Goal: Transaction & Acquisition: Purchase product/service

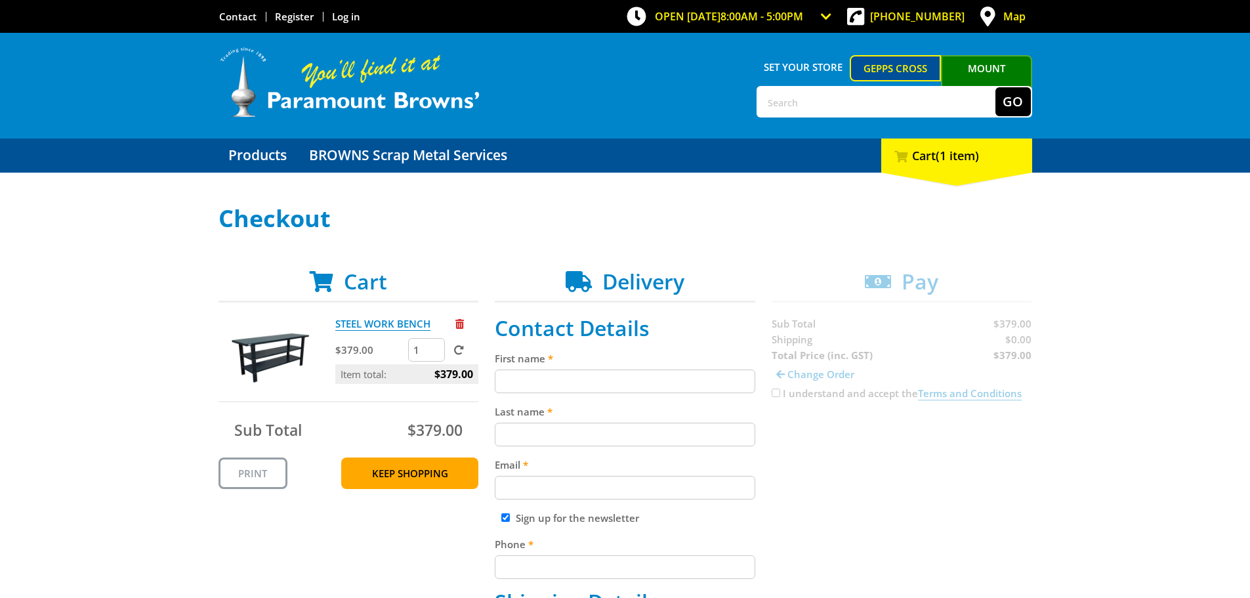
click at [603, 372] on input "First name" at bounding box center [625, 381] width 261 height 24
type input "[PERSON_NAME]"
type input "[PERSON_NAME][EMAIL_ADDRESS][DOMAIN_NAME]"
type input "418304677"
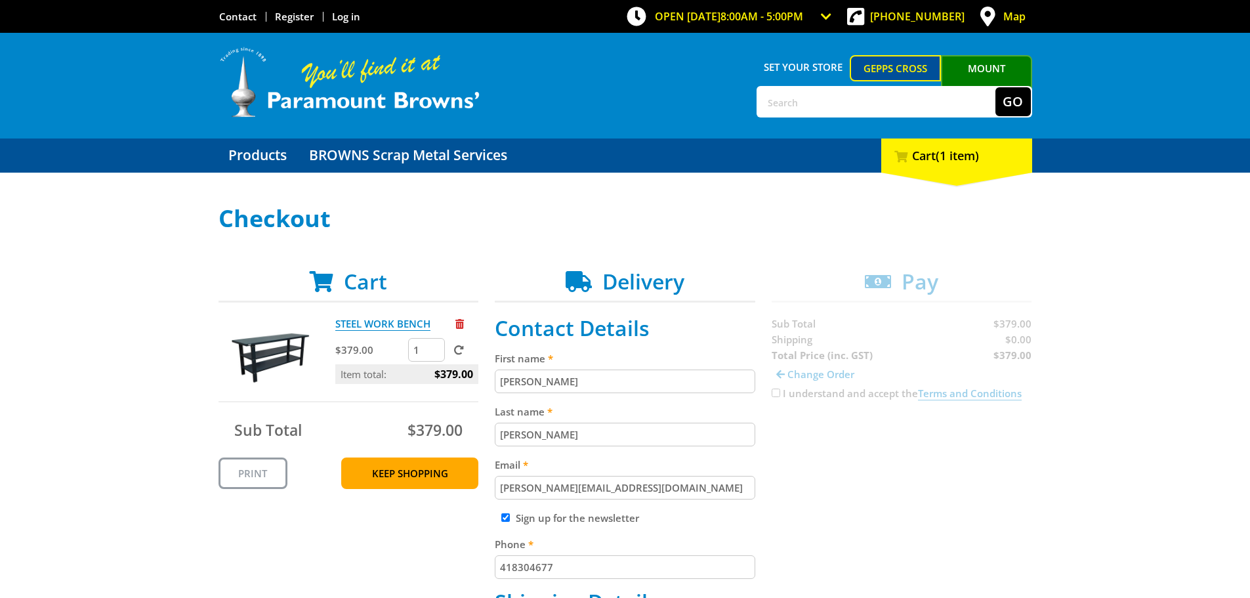
type input "[PERSON_NAME] Transport"
type input "[STREET_ADDRESS]"
type input "Edinburgh Parks"
type input "5111"
select select "SA"
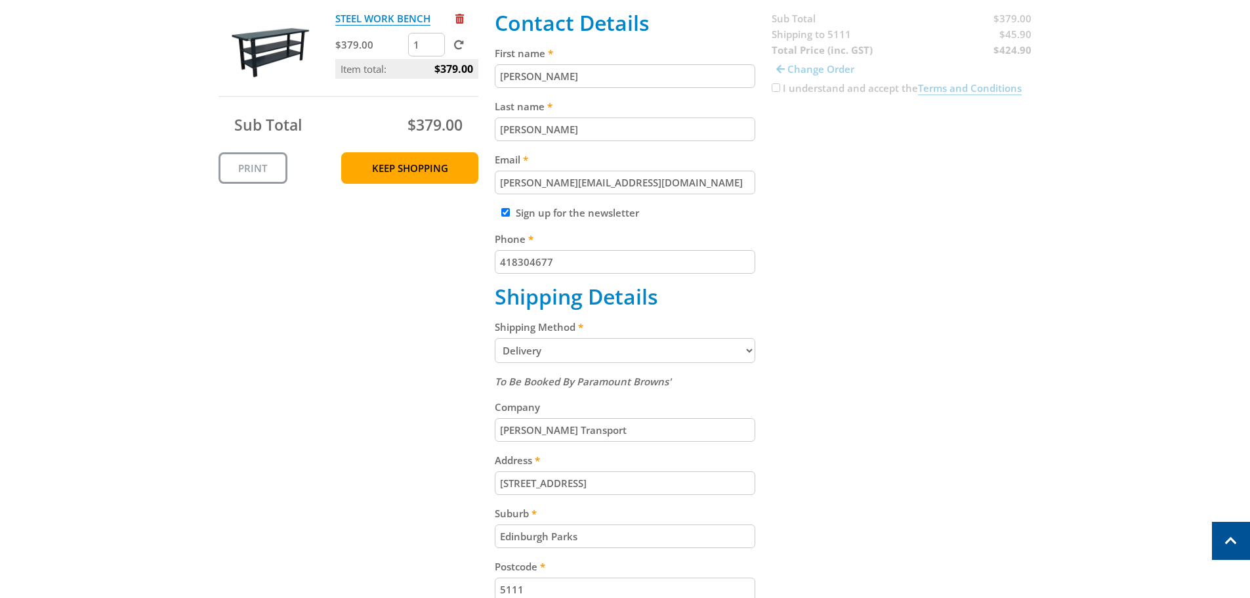
scroll to position [328, 0]
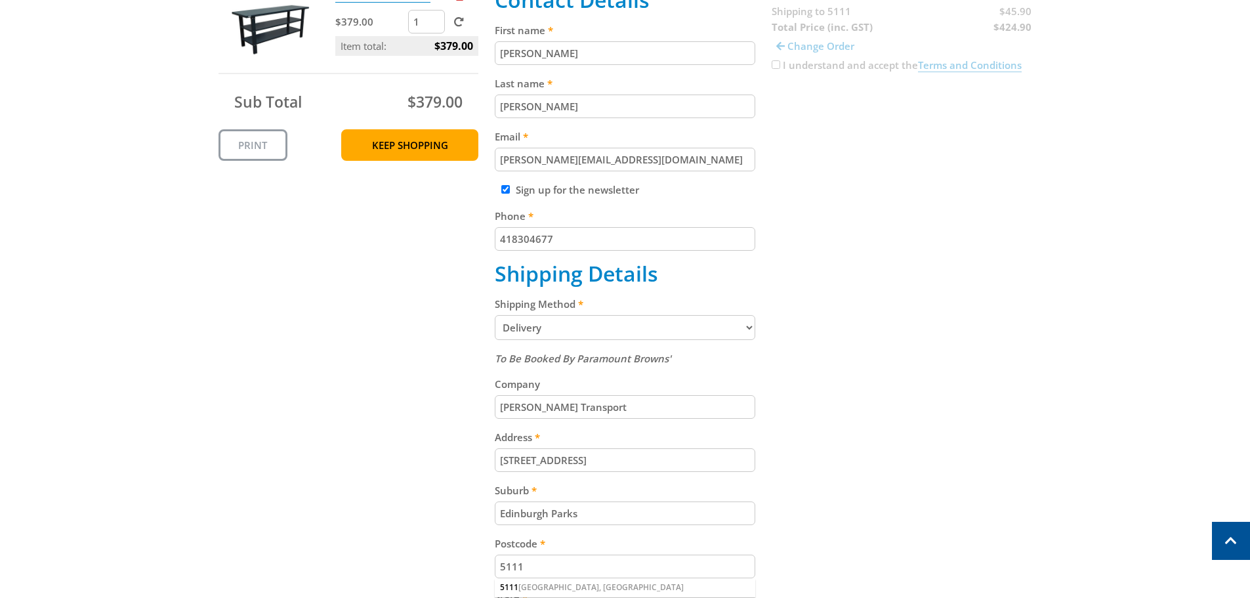
click at [673, 327] on select "Pickup from Gepps Cross Delivery" at bounding box center [625, 327] width 261 height 25
click at [792, 366] on div "Cart STEEL WORK BENCH $379.00 1 Item total: $379.00 Sub Total $379.00 Print Kee…" at bounding box center [626, 360] width 814 height 839
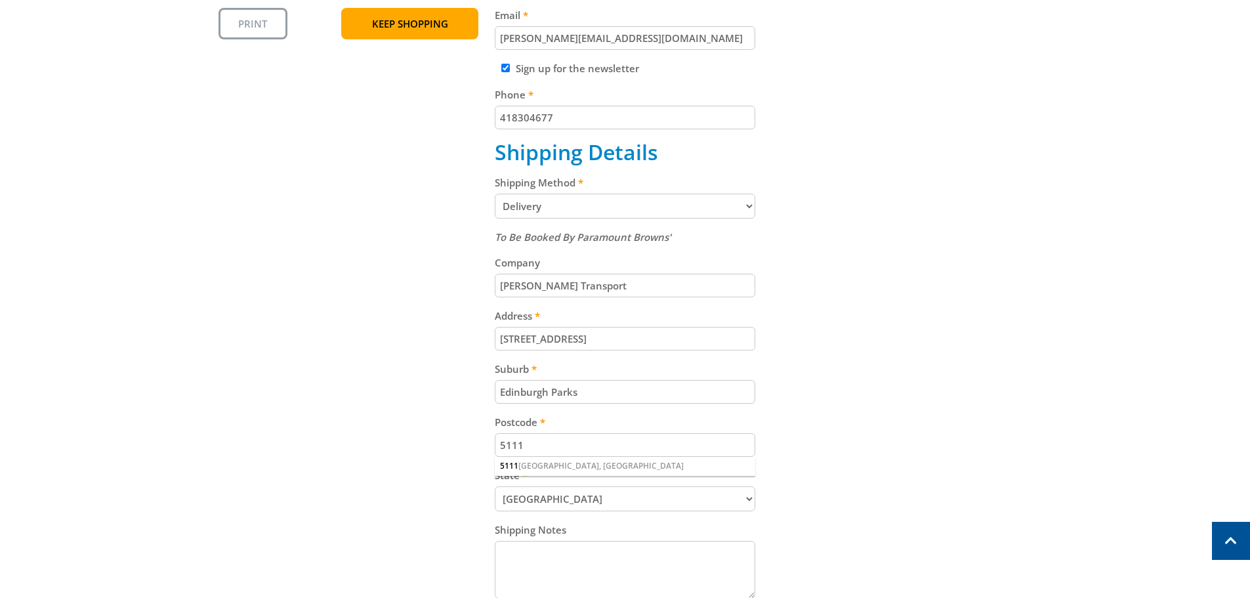
scroll to position [459, 0]
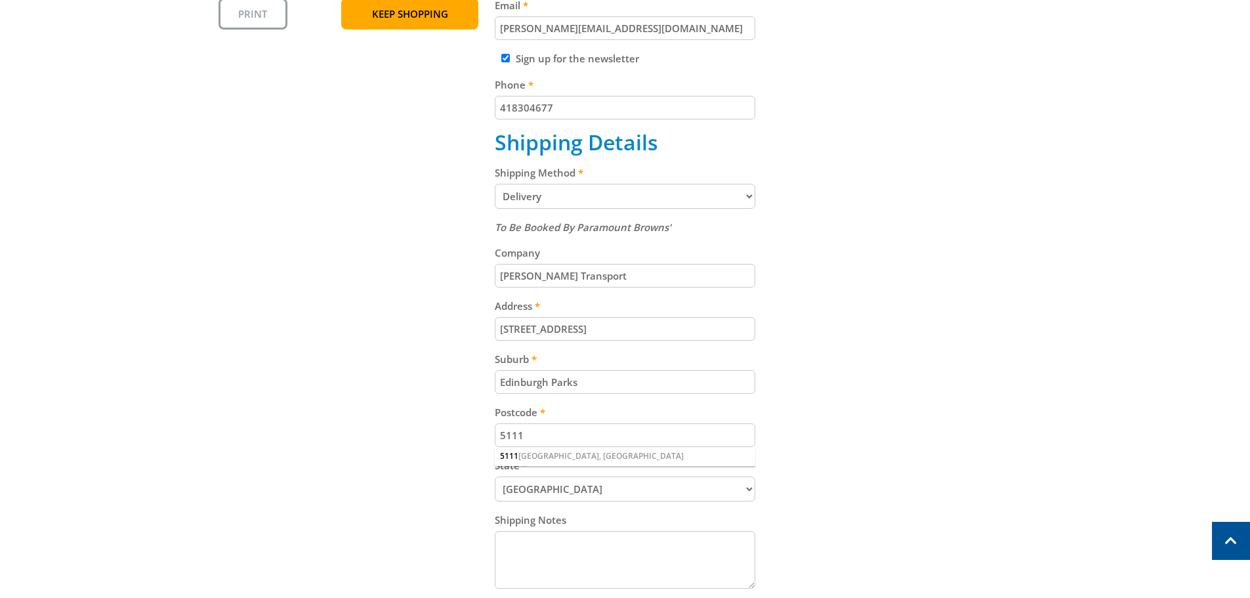
drag, startPoint x: 660, startPoint y: 328, endPoint x: 469, endPoint y: 329, distance: 190.3
click at [469, 329] on div "Cart STEEL WORK BENCH $379.00 1 Item total: $379.00 Sub Total $379.00 Print Kee…" at bounding box center [626, 229] width 814 height 839
type input "[STREET_ADDRESS][PERSON_NAME]"
drag, startPoint x: 628, startPoint y: 385, endPoint x: 460, endPoint y: 379, distance: 168.1
click at [460, 379] on div "Cart STEEL WORK BENCH $379.00 1 Item total: $379.00 Sub Total $379.00 Print Kee…" at bounding box center [626, 229] width 814 height 839
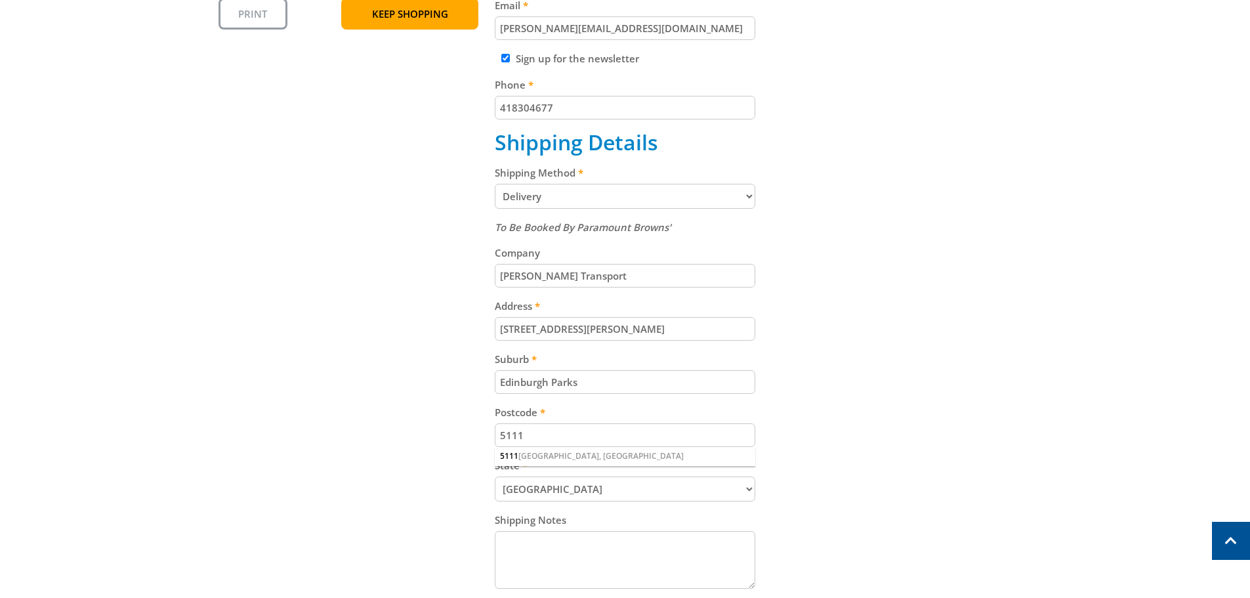
type input "[PERSON_NAME]"
drag, startPoint x: 586, startPoint y: 433, endPoint x: 458, endPoint y: 431, distance: 128.0
click at [458, 431] on div "Cart STEEL WORK BENCH $379.00 1 Item total: $379.00 Sub Total $379.00 Print Kee…" at bounding box center [626, 229] width 814 height 839
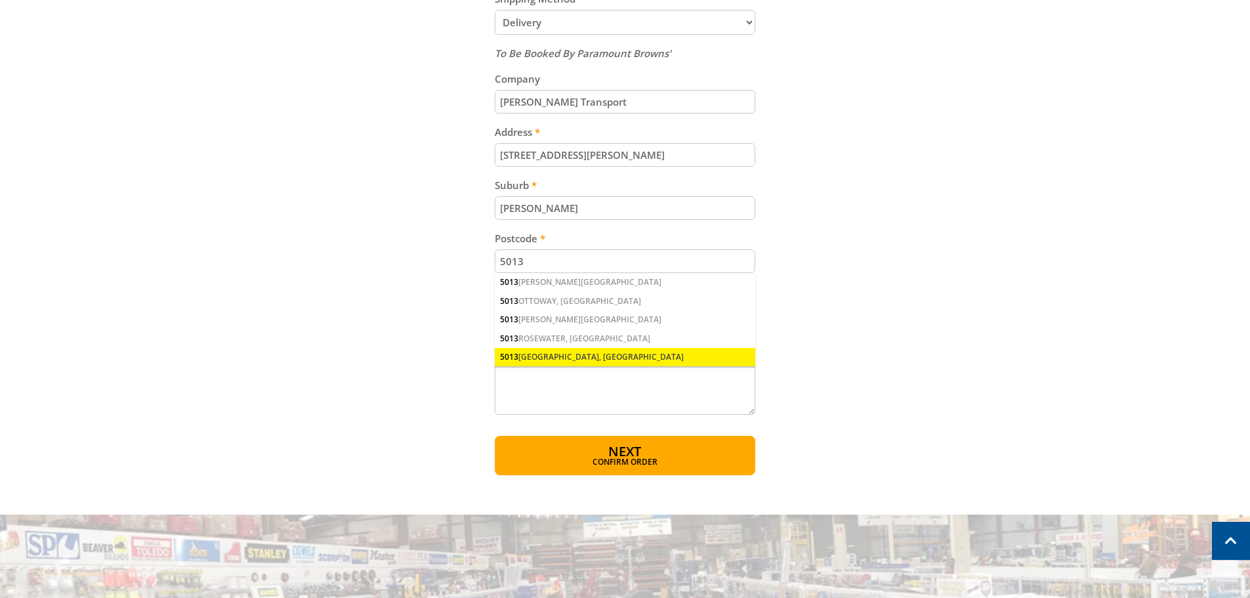
scroll to position [656, 0]
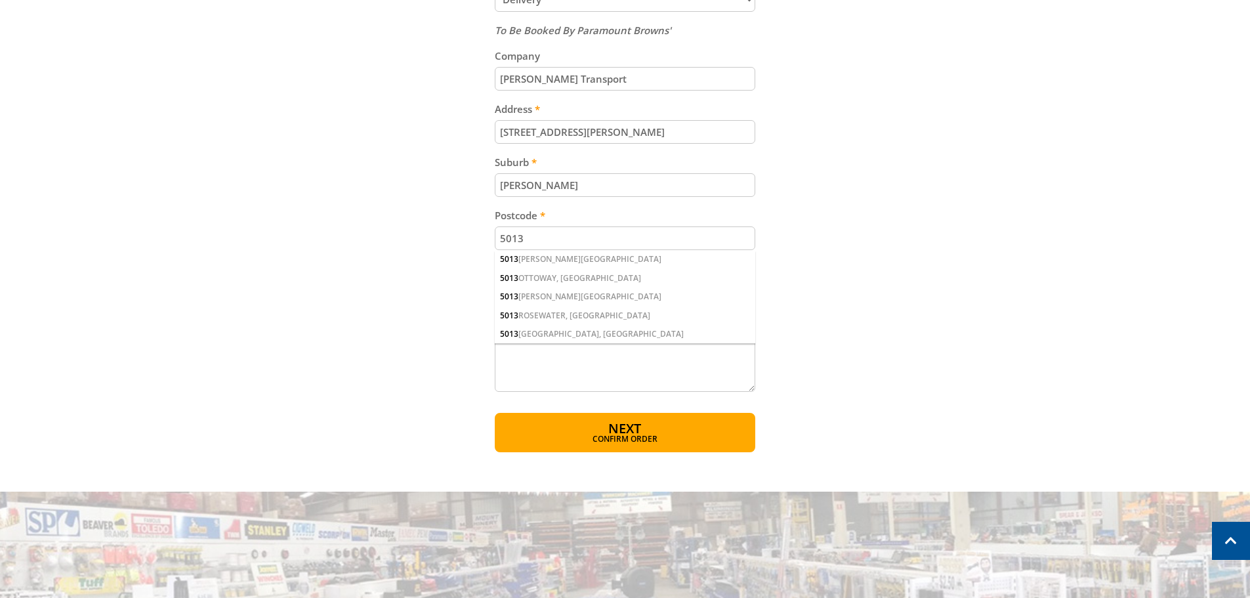
drag, startPoint x: 497, startPoint y: 234, endPoint x: 440, endPoint y: 232, distance: 57.1
click at [440, 232] on div "Cart STEEL WORK BENCH $379.00 1 Item total: $379.00 Sub Total $379.00 Print Kee…" at bounding box center [626, 32] width 814 height 839
type input "W"
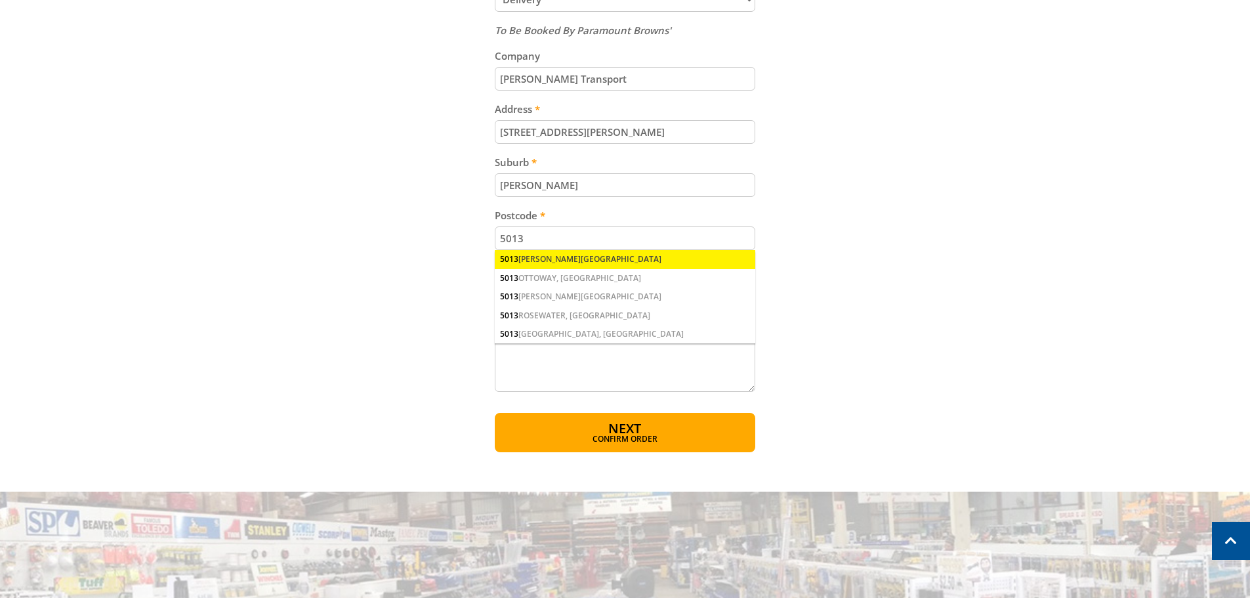
type input "5013"
click at [551, 258] on div "5013 [PERSON_NAME][GEOGRAPHIC_DATA]" at bounding box center [625, 259] width 261 height 18
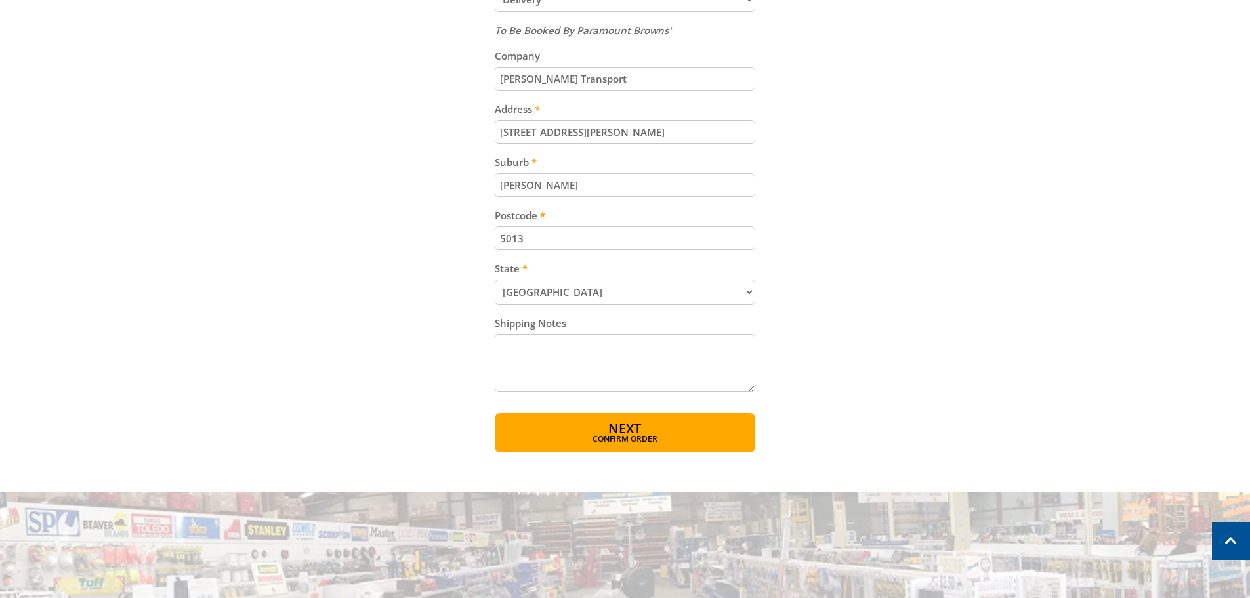
click at [596, 361] on textarea "Shipping Notes" at bounding box center [625, 363] width 261 height 58
click at [723, 438] on span "Confirm order" at bounding box center [625, 440] width 204 height 8
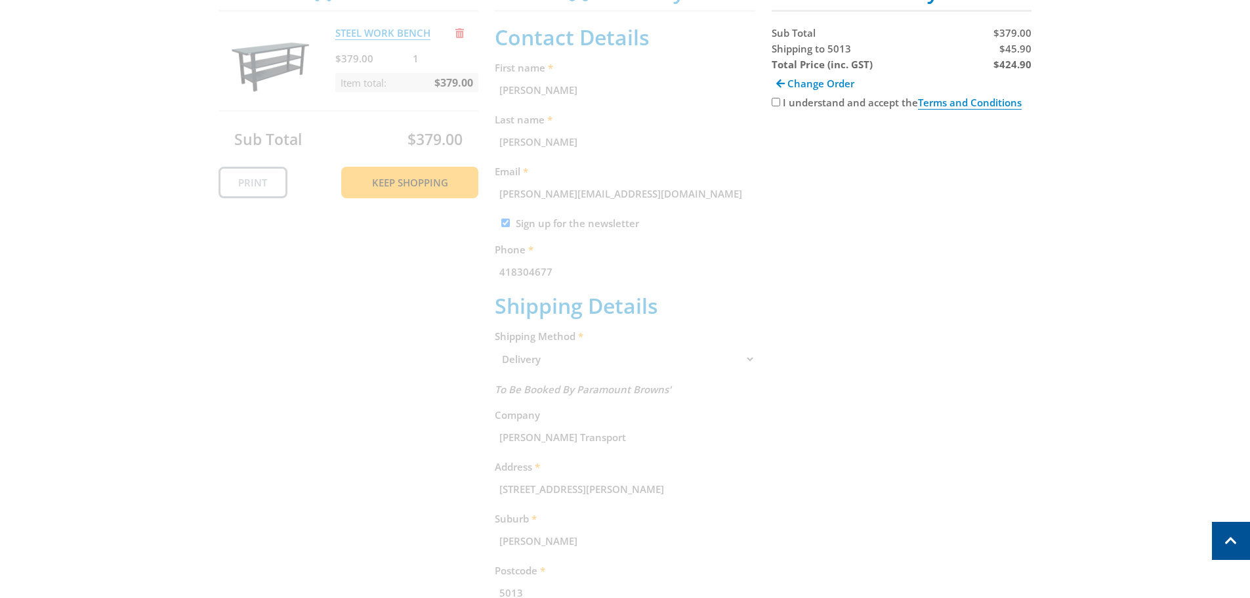
scroll to position [269, 0]
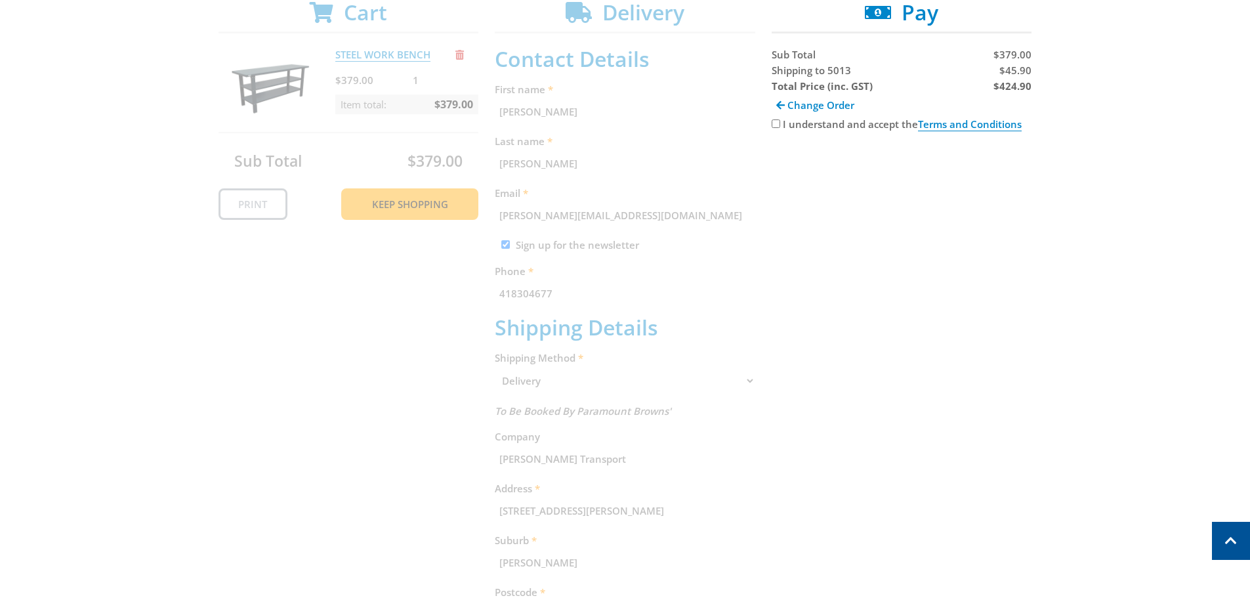
click at [772, 127] on input "I understand and accept the Terms and Conditions" at bounding box center [776, 123] width 9 height 9
checkbox input "true"
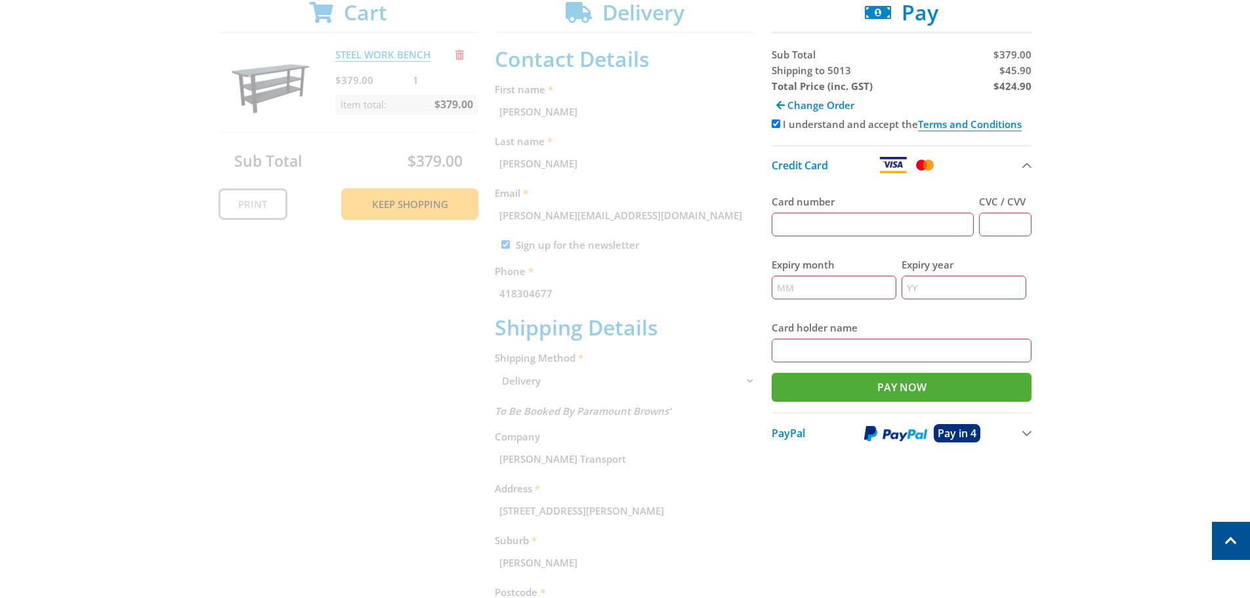
click at [898, 224] on input "Card number" at bounding box center [873, 225] width 203 height 24
click at [1109, 232] on div "Select your Delivery Method Personal Pick up Available [DATE] Courier Pick up A…" at bounding box center [625, 380] width 1250 height 889
click at [810, 221] on input "Card number" at bounding box center [873, 225] width 203 height 24
type input "[CREDIT_CARD_NUMBER]"
click at [1018, 227] on input "CVC / CVV" at bounding box center [1005, 225] width 53 height 24
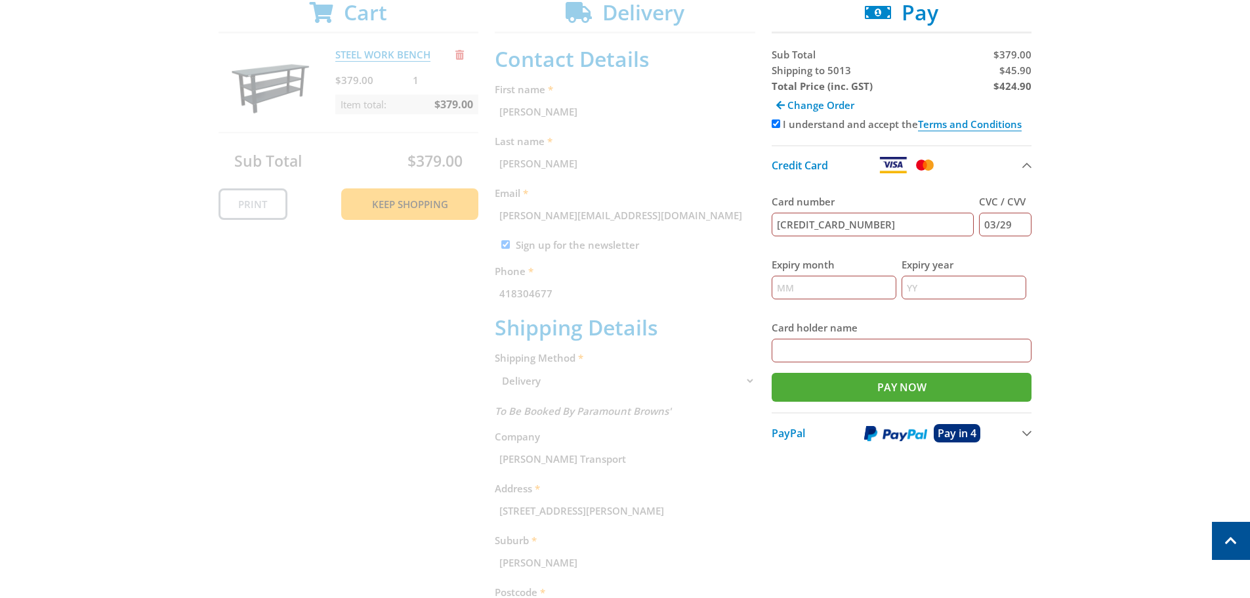
drag, startPoint x: 1014, startPoint y: 221, endPoint x: 943, endPoint y: 224, distance: 71.0
click at [943, 224] on div "Card number [CREDIT_CARD_NUMBER] CVC / CVV 03/29" at bounding box center [902, 215] width 261 height 63
type input "158"
click at [838, 283] on input "Expiry month" at bounding box center [834, 288] width 125 height 24
type input "03"
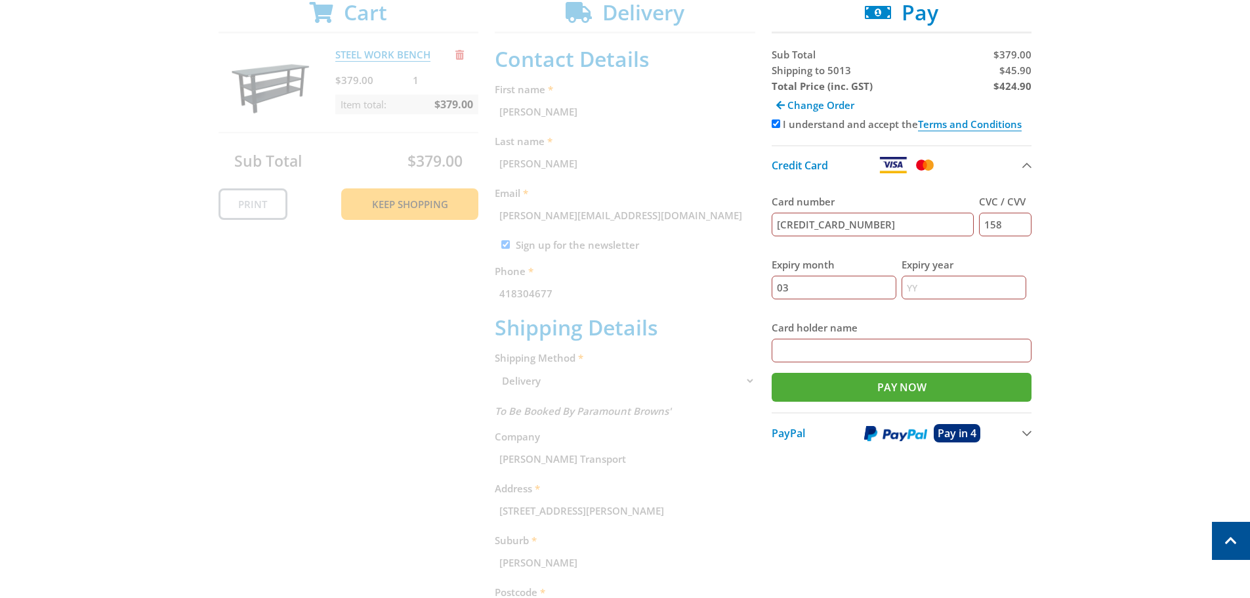
click at [938, 288] on input "Expiry year" at bounding box center [964, 288] width 125 height 24
type input "29"
click at [942, 353] on input "Card holder name" at bounding box center [902, 351] width 261 height 24
type input "[PERSON_NAME]"
click at [914, 380] on input "Pay Now" at bounding box center [902, 387] width 261 height 29
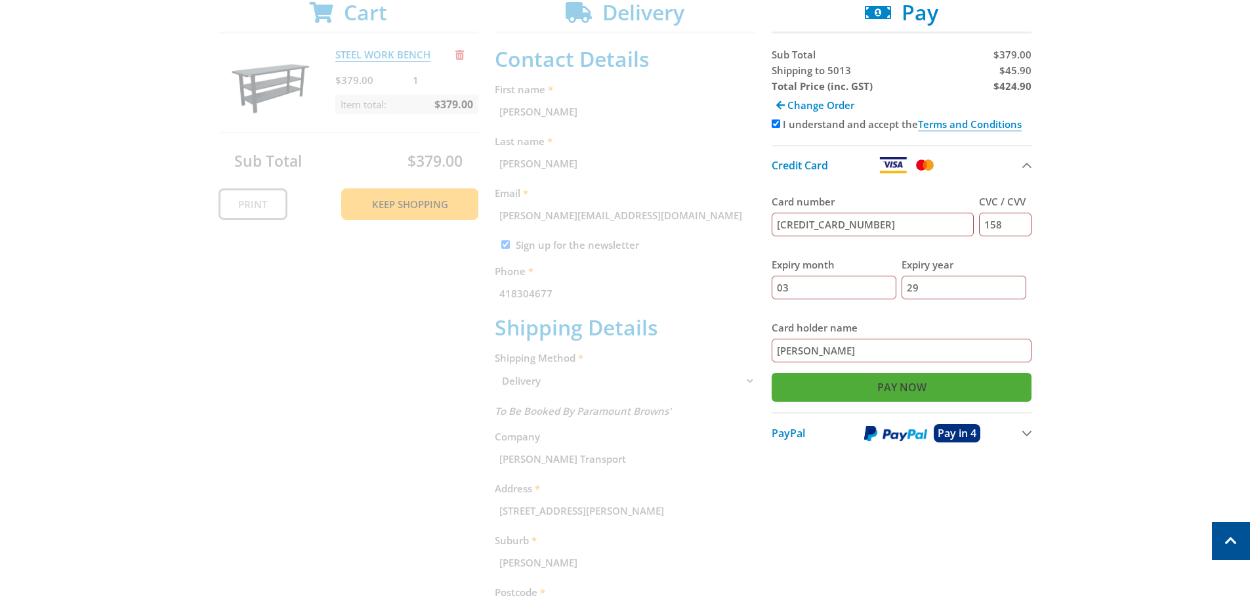
type input "Paying..."
